Goal: Find specific page/section: Find specific page/section

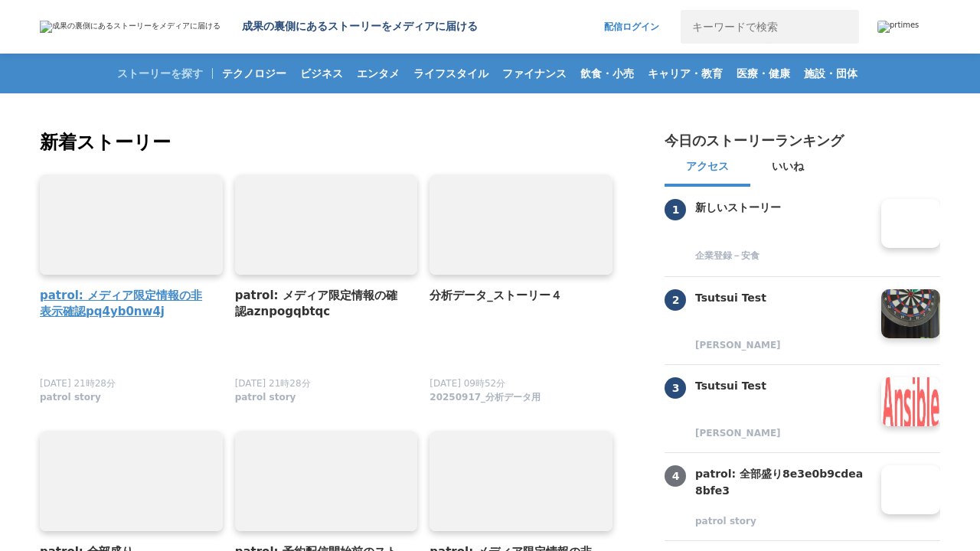
click at [125, 304] on h4 "patrol: メディア限定情報の非表示確認pq4yb0nw4j" at bounding box center [125, 304] width 171 height 34
